Goal: Navigation & Orientation: Find specific page/section

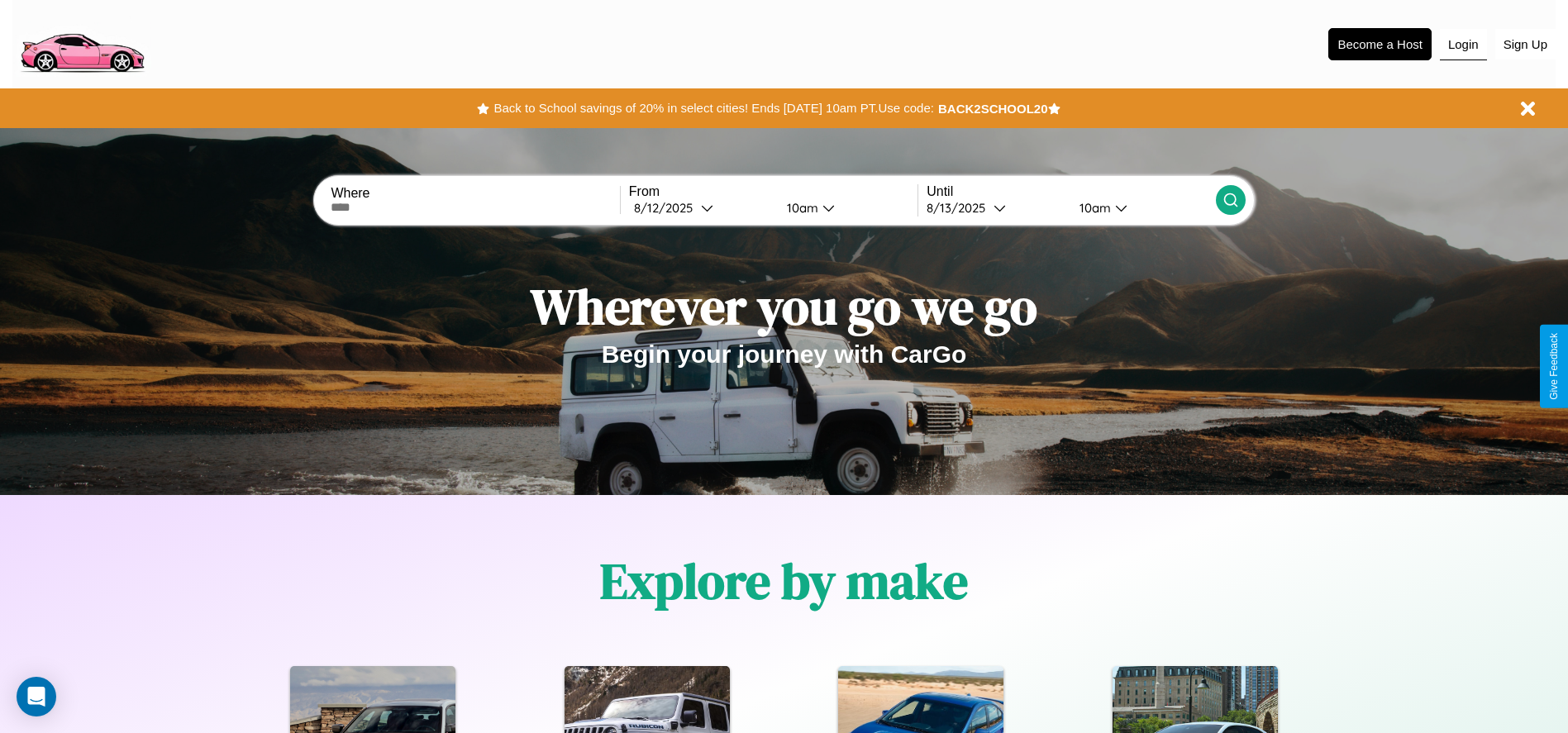
click at [1463, 44] on button "Login" at bounding box center [1463, 44] width 47 height 32
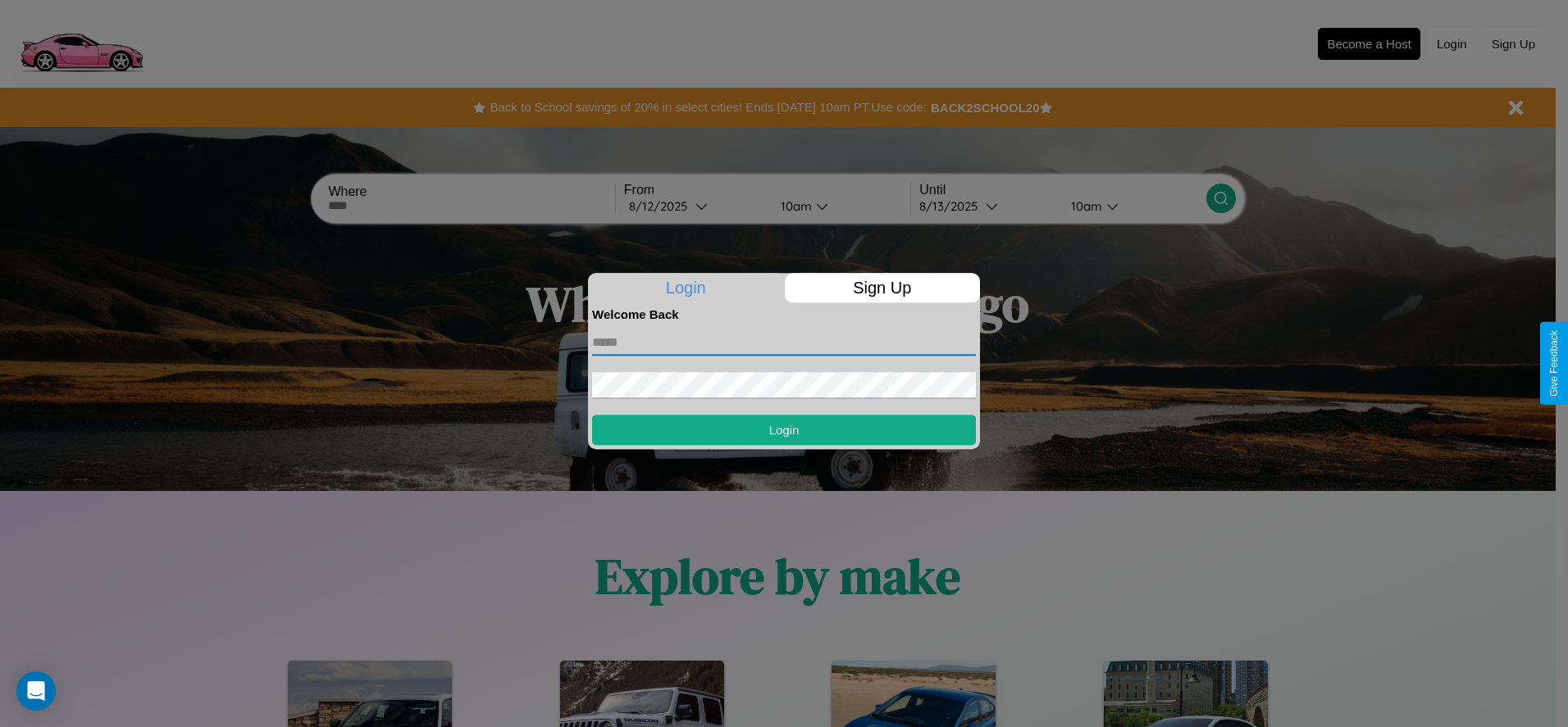
click at [784, 342] on input "text" at bounding box center [784, 343] width 384 height 27
type input "**********"
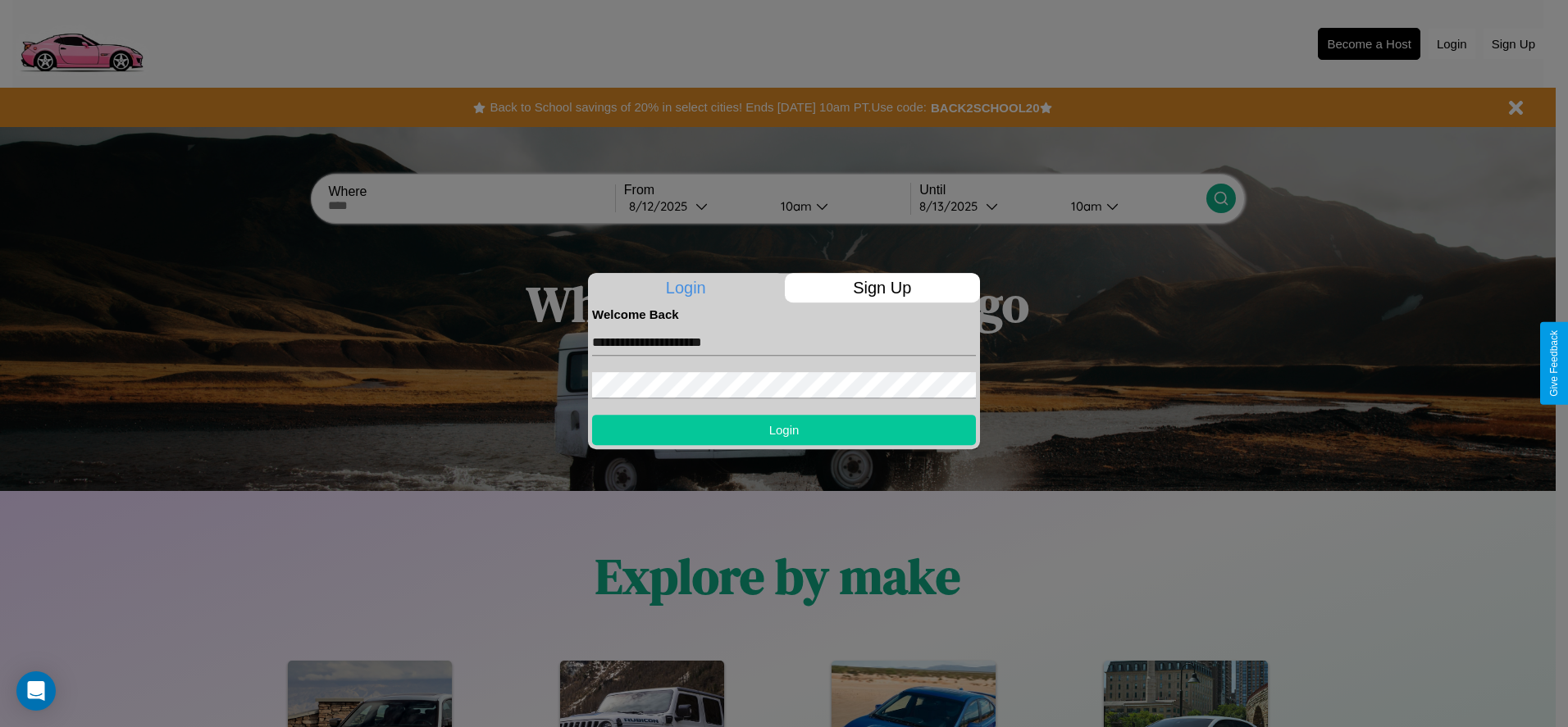
click at [784, 429] on button "Login" at bounding box center [784, 430] width 384 height 30
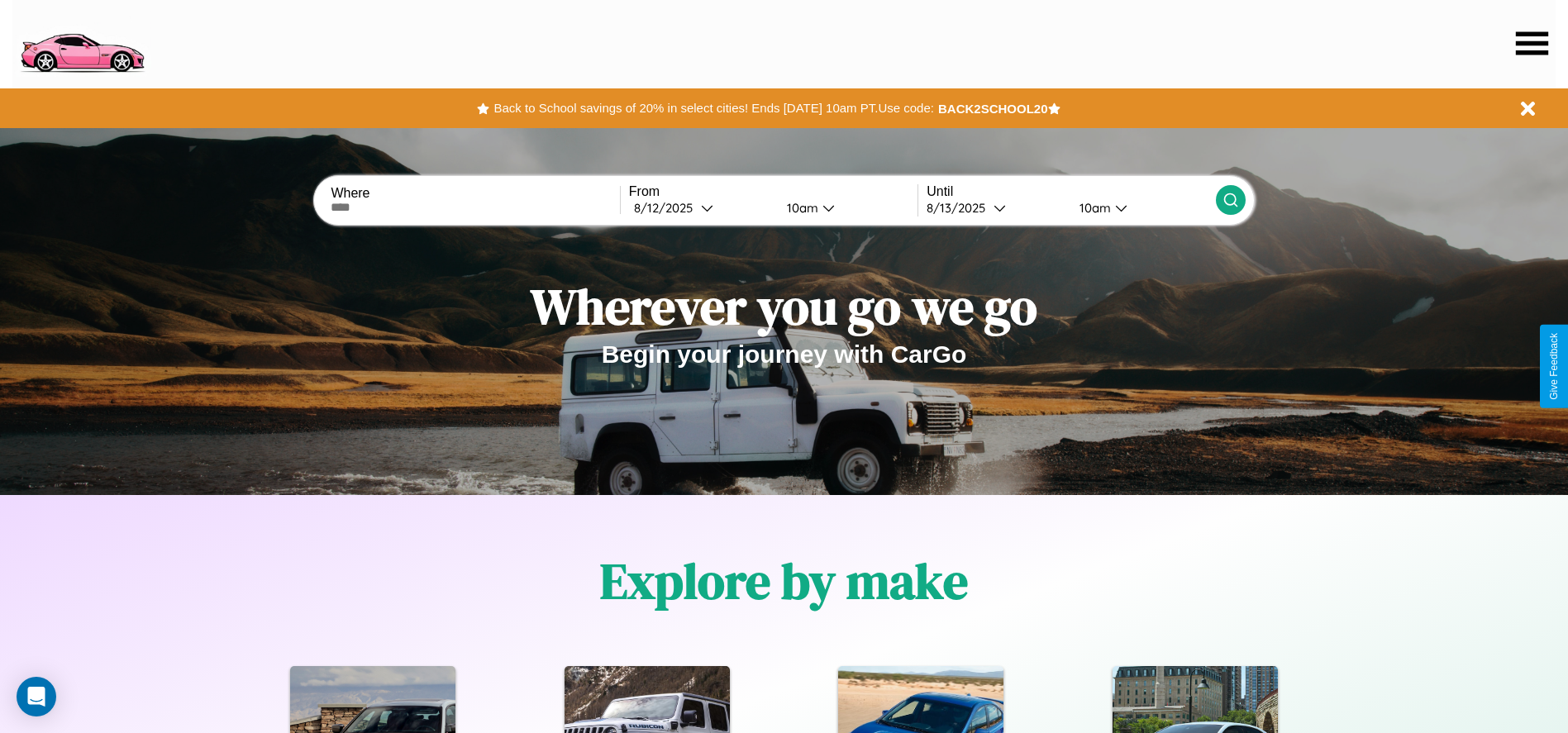
click at [1532, 43] on icon at bounding box center [1532, 43] width 33 height 23
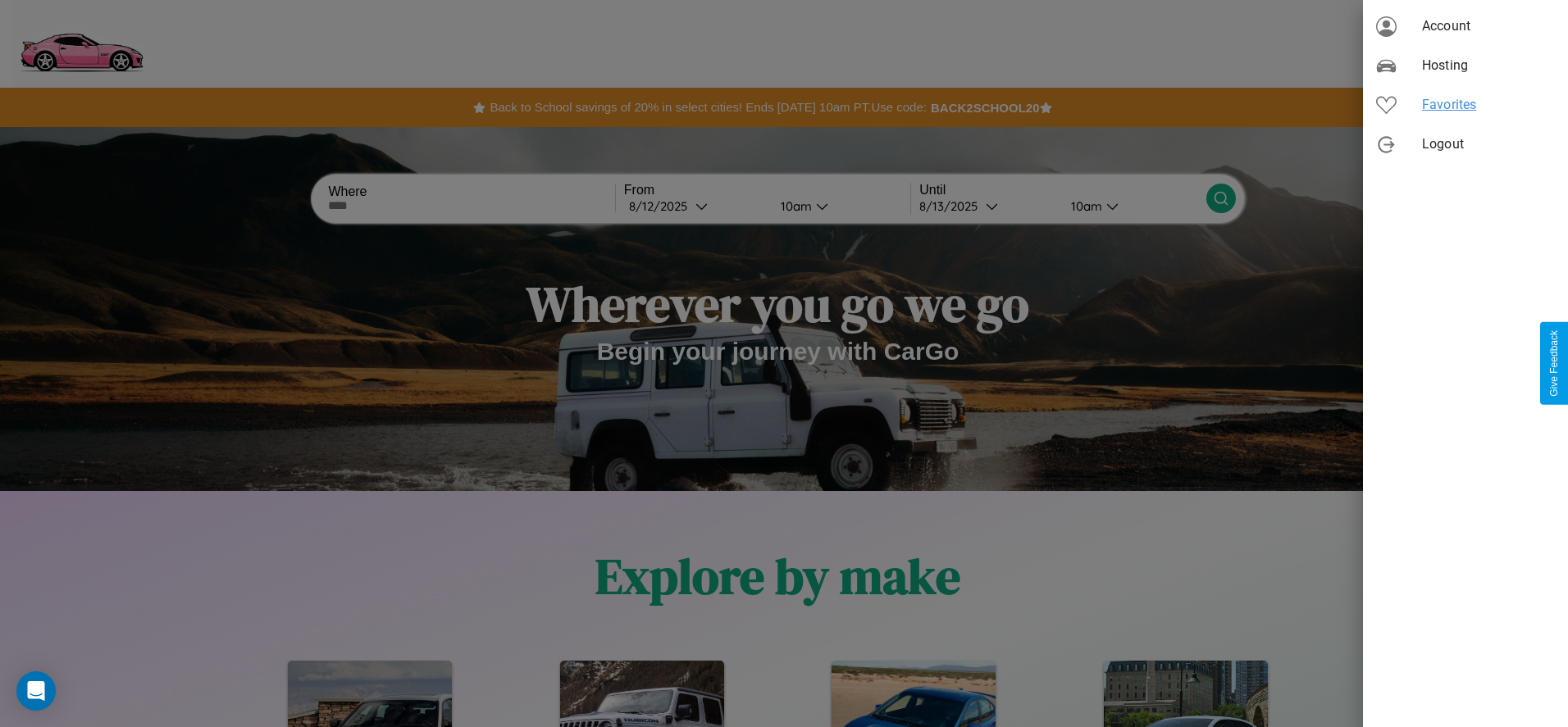
click at [1465, 105] on span "Favorites" at bounding box center [1488, 104] width 133 height 20
